Goal: Task Accomplishment & Management: Use online tool/utility

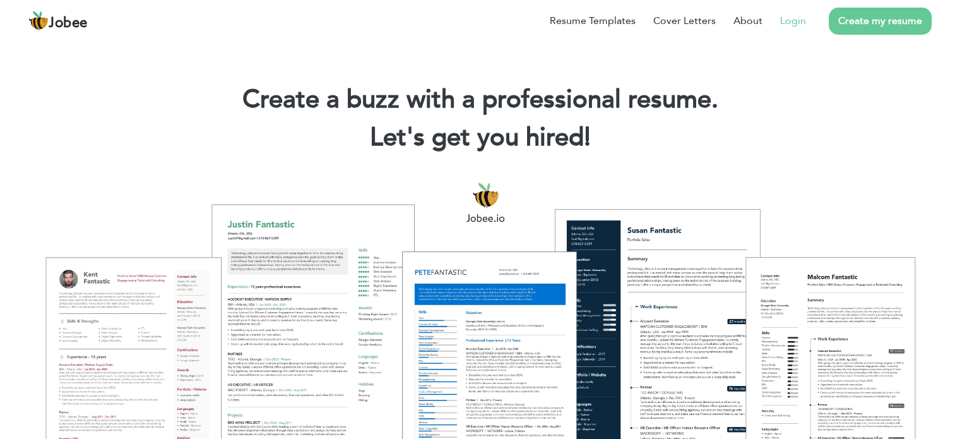
click at [794, 25] on link "Login" at bounding box center [793, 20] width 26 height 15
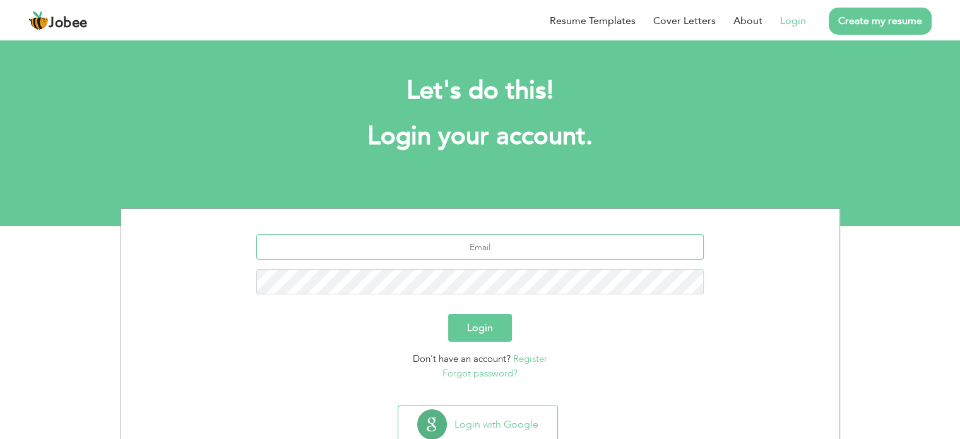
click at [508, 252] on input "text" at bounding box center [480, 246] width 448 height 25
click at [475, 251] on input "text" at bounding box center [480, 246] width 448 height 25
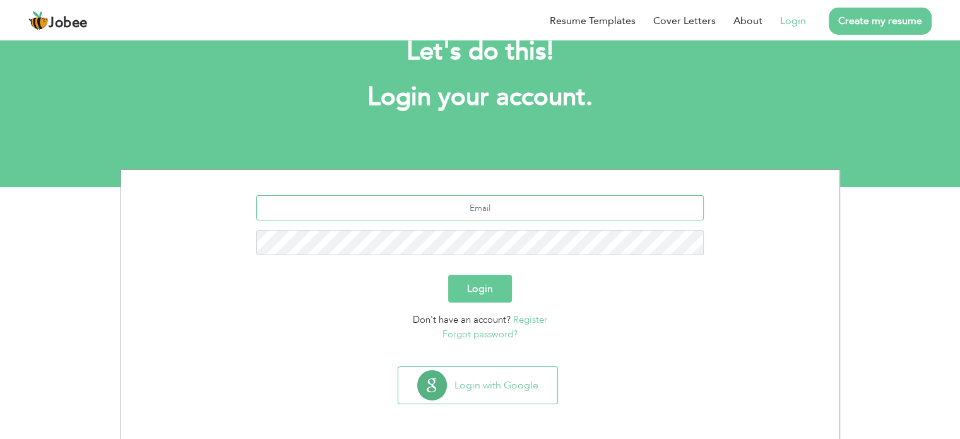
scroll to position [40, 0]
click at [470, 206] on input "text" at bounding box center [480, 206] width 448 height 25
type input "[EMAIL_ADDRESS][DOMAIN_NAME]"
click at [448, 274] on button "Login" at bounding box center [480, 288] width 64 height 28
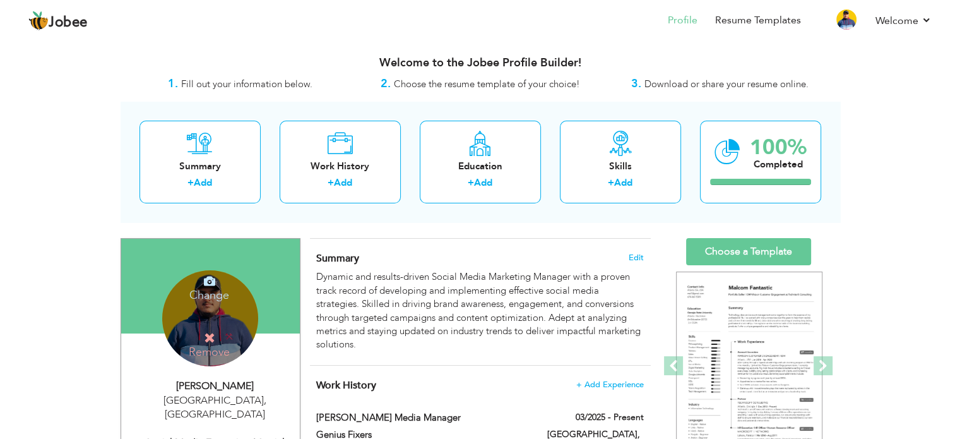
click at [242, 317] on div "Change Remove" at bounding box center [210, 318] width 96 height 96
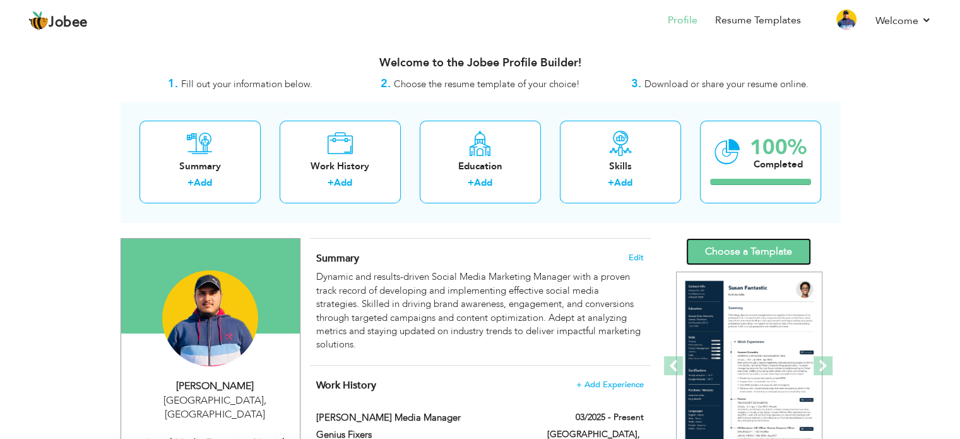
click at [760, 254] on link "Choose a Template" at bounding box center [748, 251] width 125 height 27
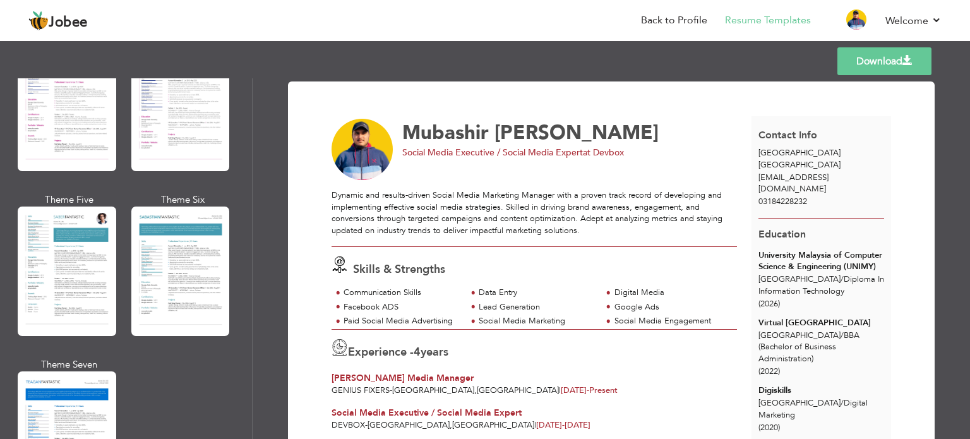
scroll to position [2216, 0]
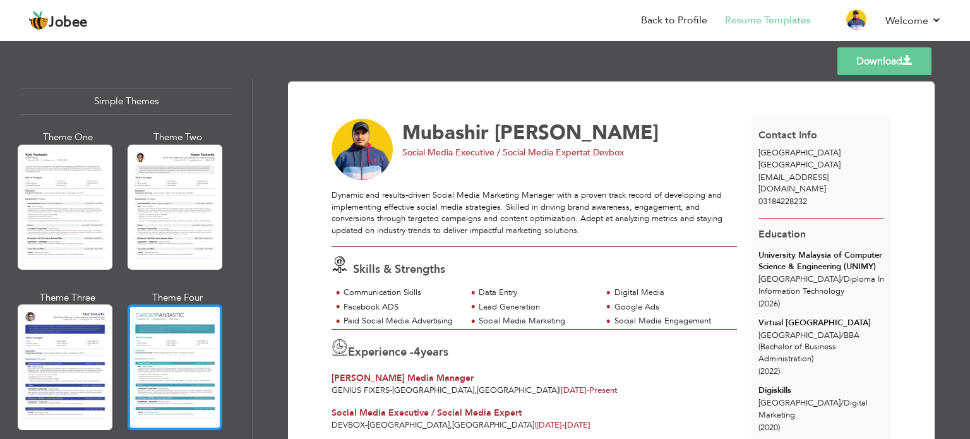
click at [174, 306] on div at bounding box center [175, 366] width 95 height 125
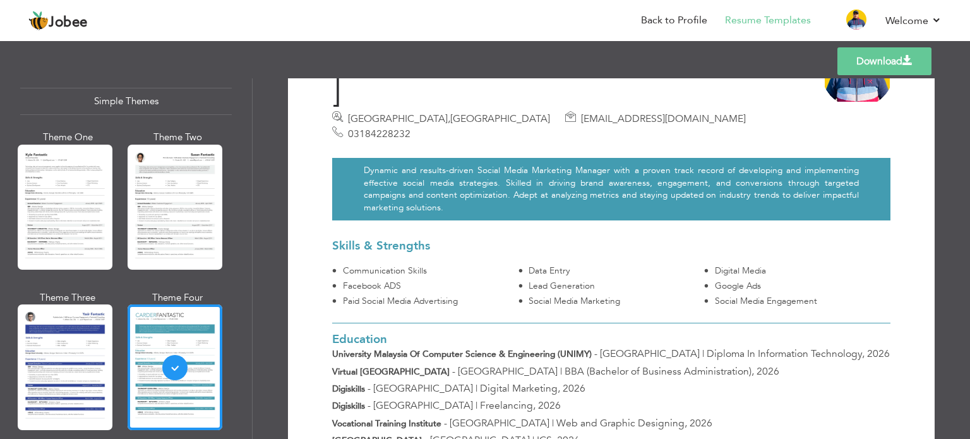
scroll to position [0, 0]
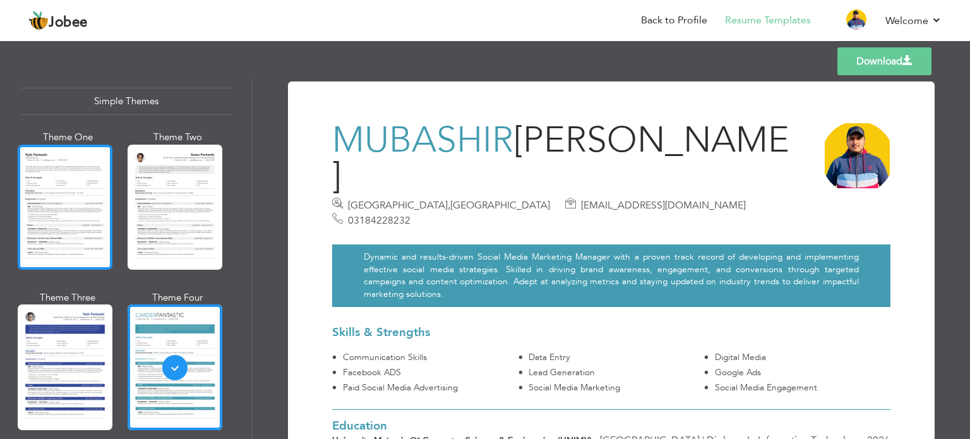
click at [97, 177] on div at bounding box center [65, 207] width 95 height 125
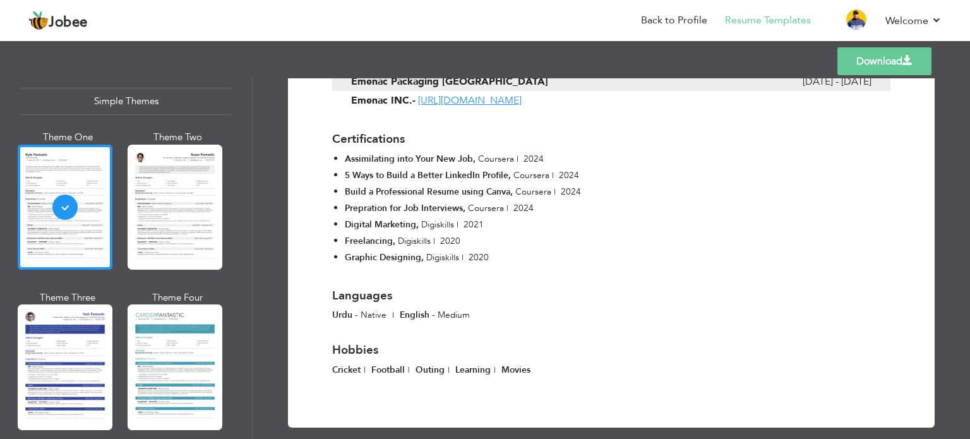
scroll to position [863, 0]
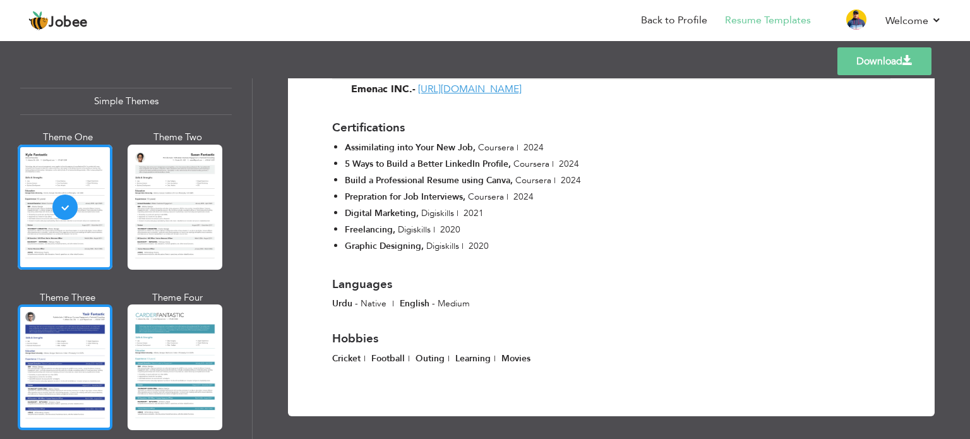
click at [78, 323] on div at bounding box center [65, 366] width 95 height 125
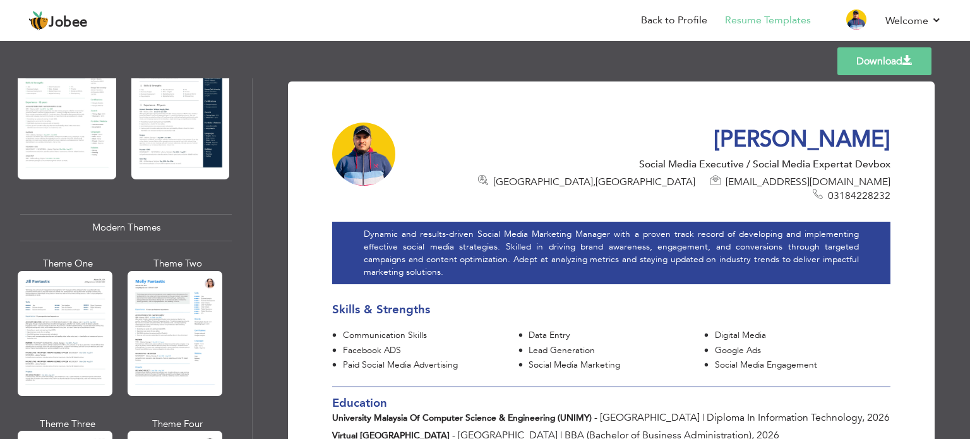
scroll to position [0, 0]
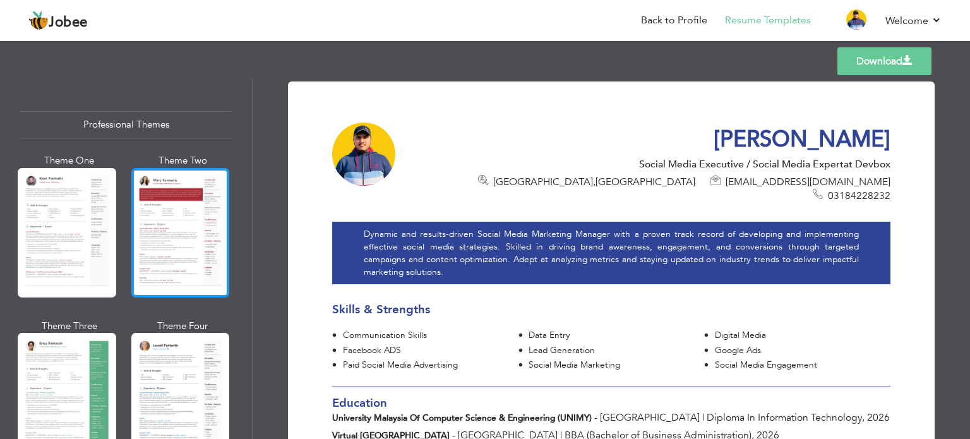
click at [174, 213] on div at bounding box center [180, 232] width 99 height 129
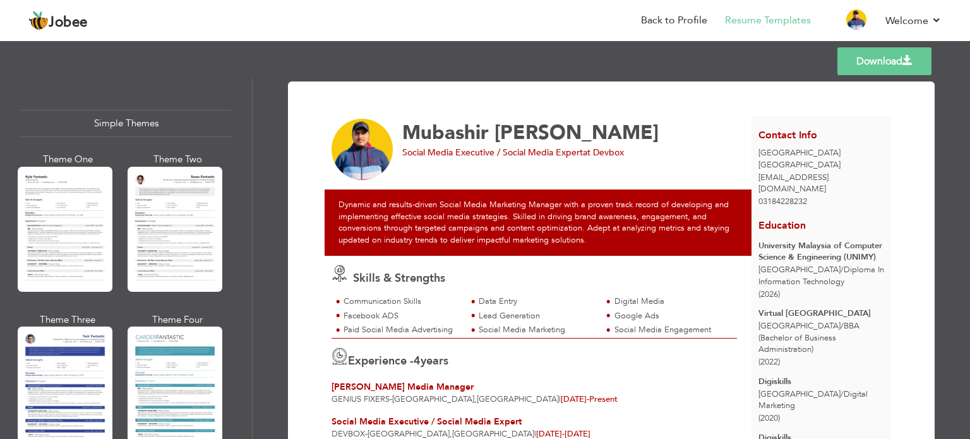
scroll to position [2216, 0]
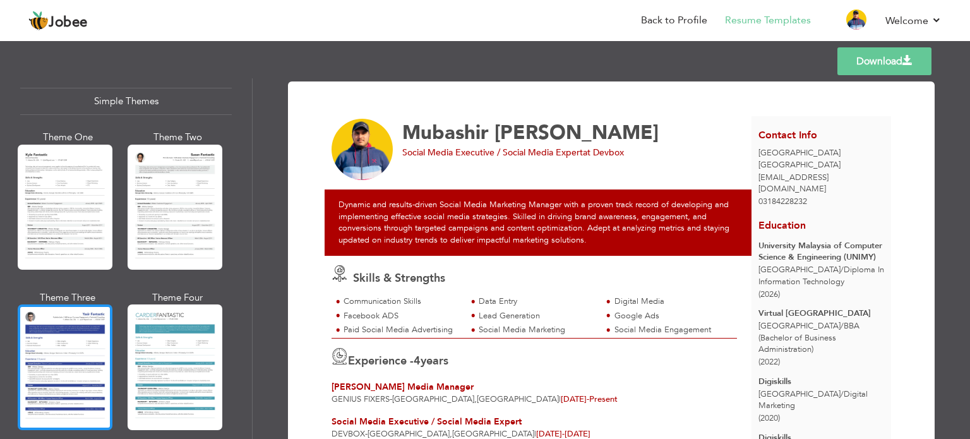
click at [62, 304] on div at bounding box center [65, 366] width 95 height 125
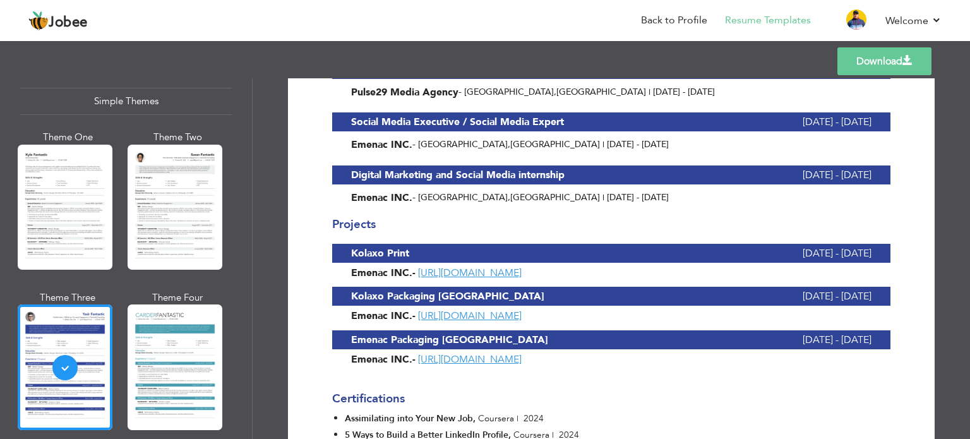
scroll to position [758, 0]
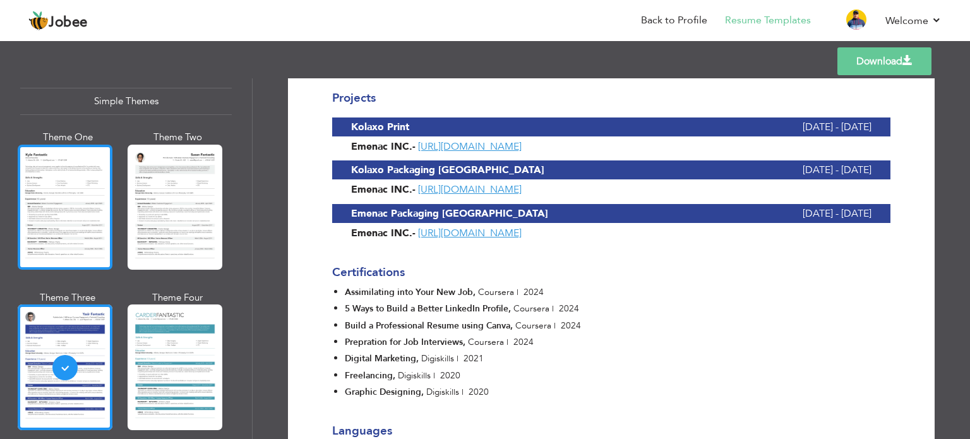
click at [76, 189] on div at bounding box center [65, 207] width 95 height 125
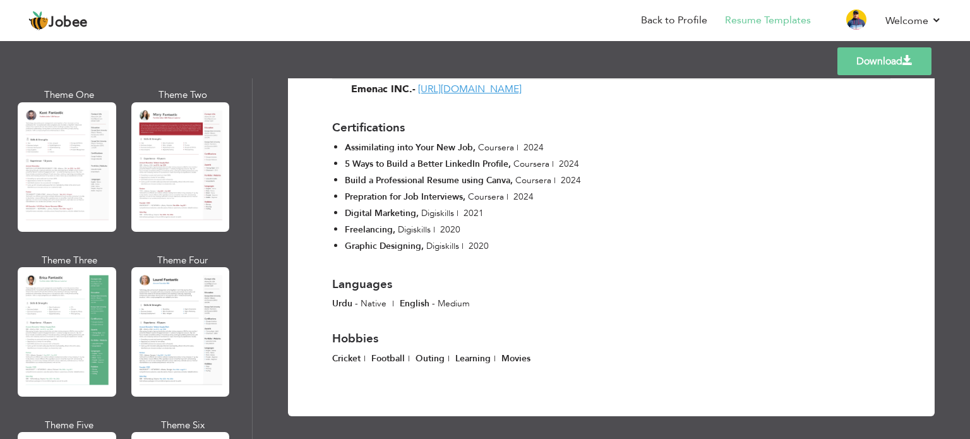
scroll to position [0, 0]
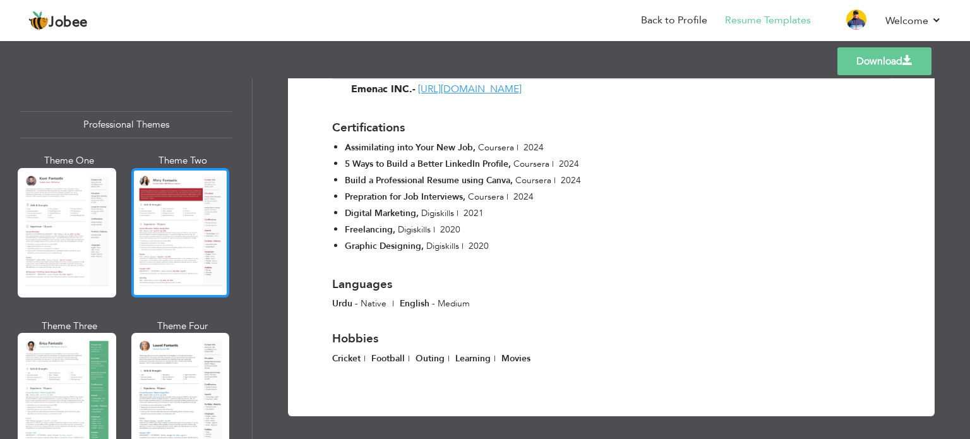
click at [182, 201] on div at bounding box center [180, 232] width 99 height 129
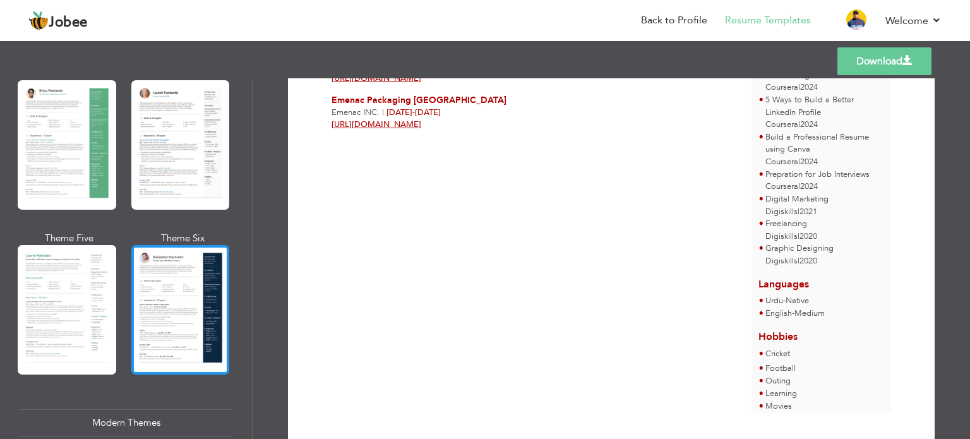
scroll to position [379, 0]
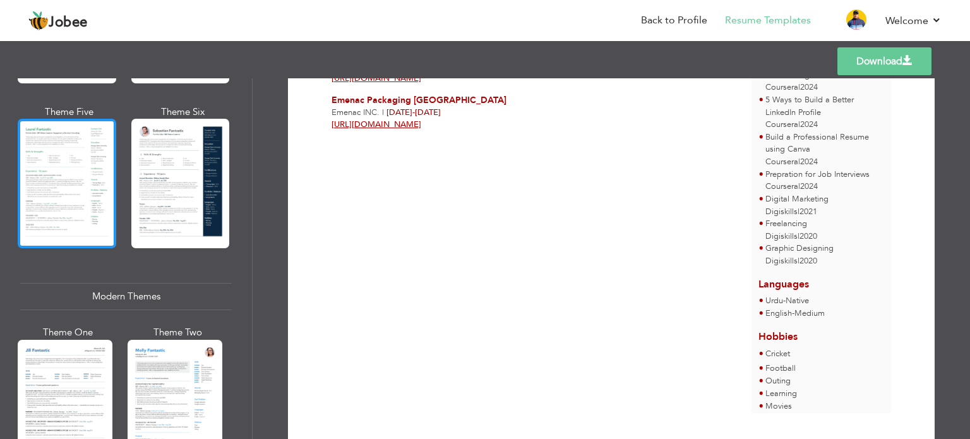
click at [80, 194] on div at bounding box center [67, 183] width 99 height 129
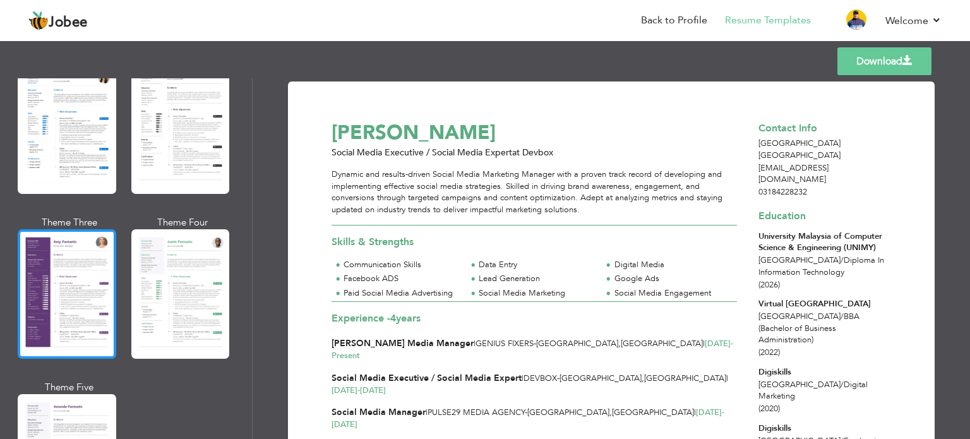
scroll to position [1010, 0]
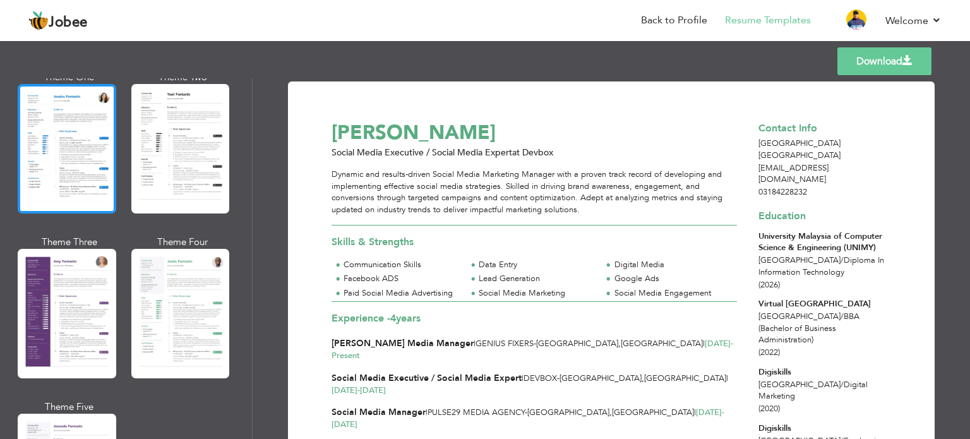
click at [79, 174] on div at bounding box center [67, 148] width 99 height 129
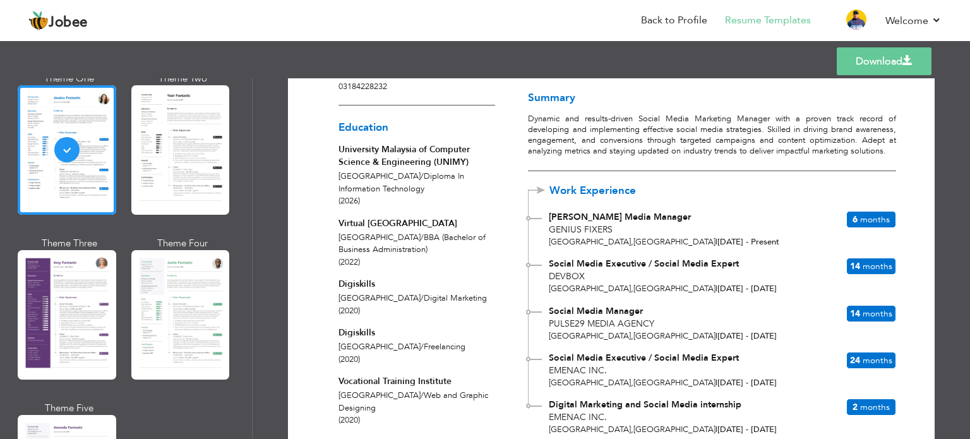
scroll to position [0, 0]
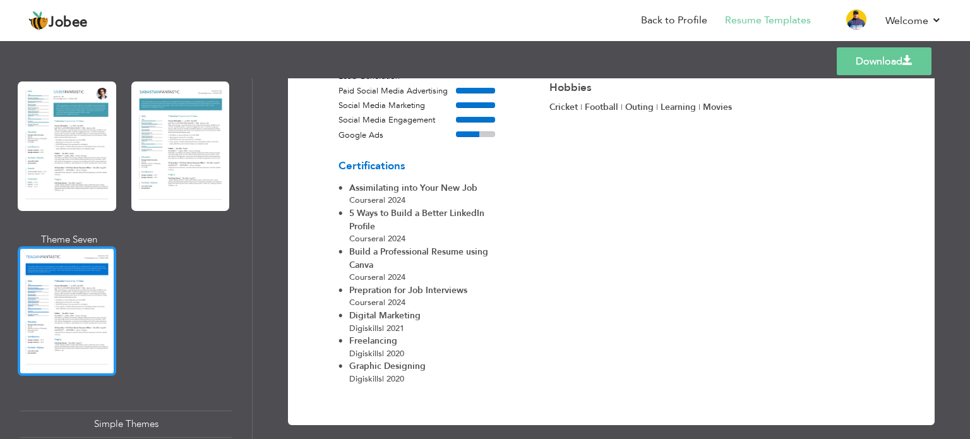
click at [69, 287] on div at bounding box center [67, 310] width 99 height 129
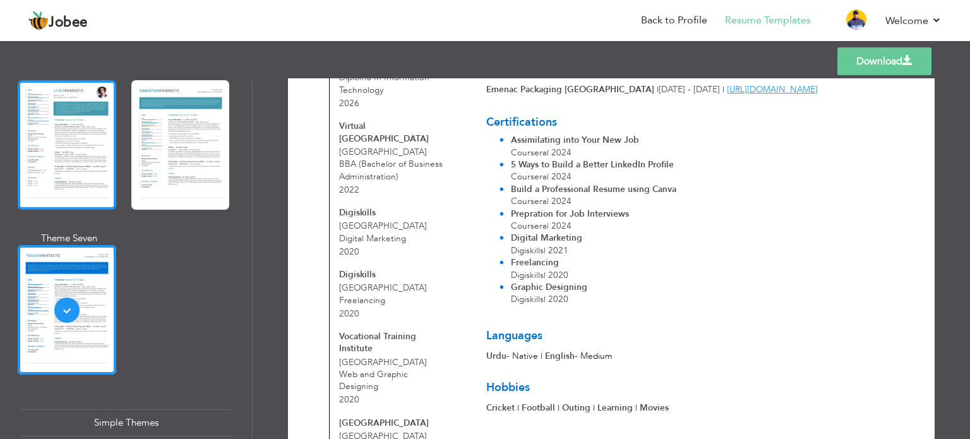
click at [83, 152] on div at bounding box center [67, 144] width 99 height 129
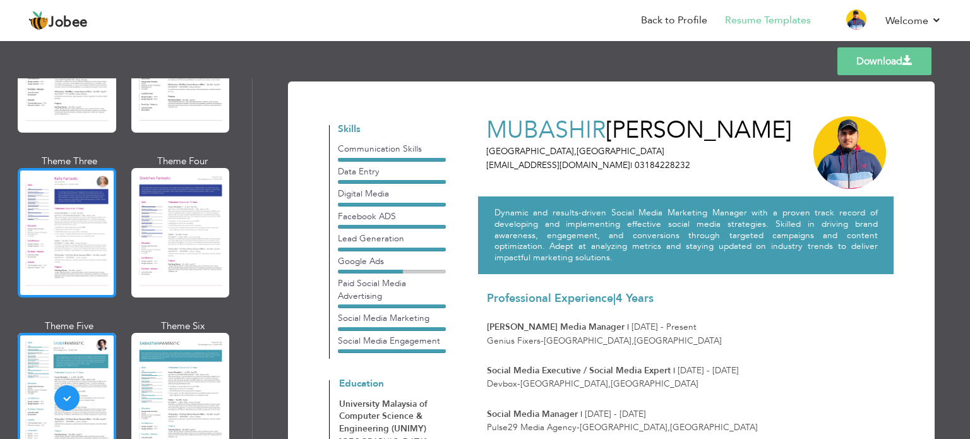
click at [81, 227] on div at bounding box center [67, 232] width 99 height 129
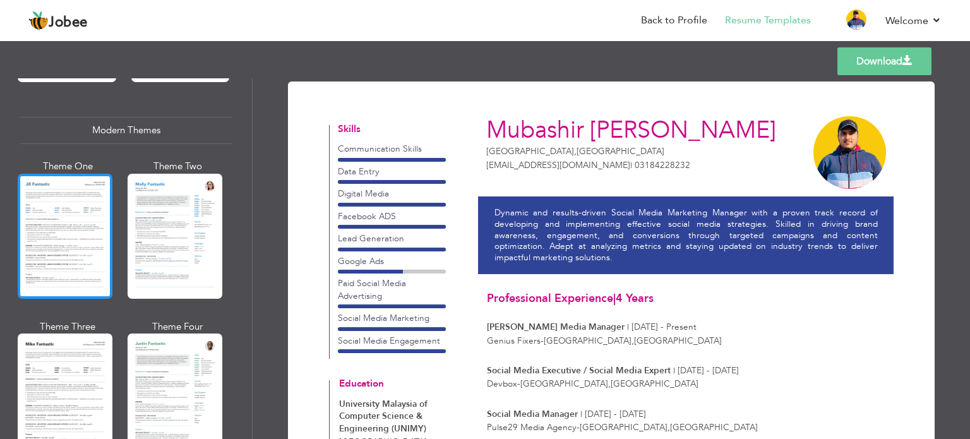
scroll to position [75, 0]
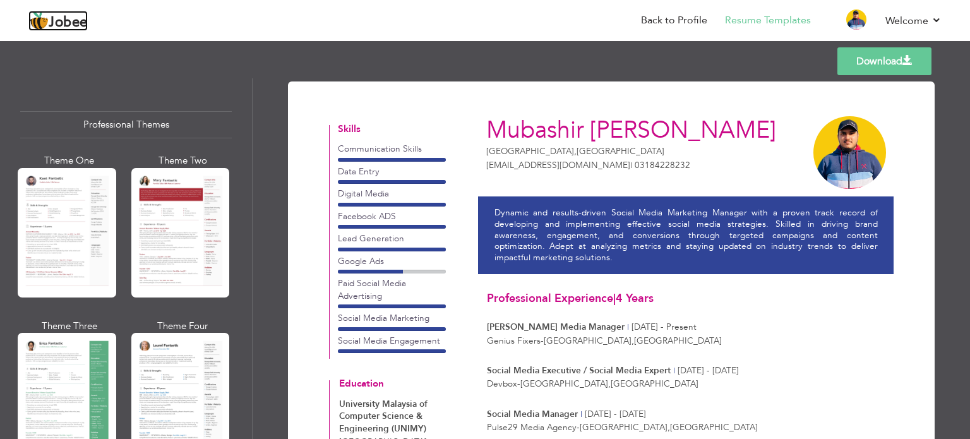
click at [54, 20] on span "Jobee" at bounding box center [68, 23] width 39 height 14
